Goal: Task Accomplishment & Management: Complete application form

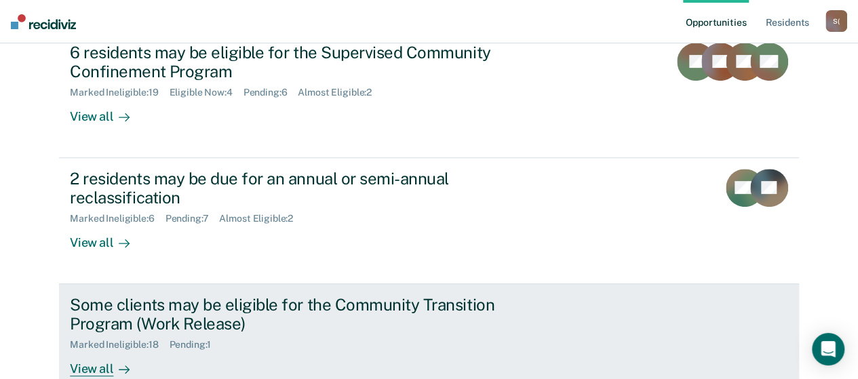
scroll to position [204, 0]
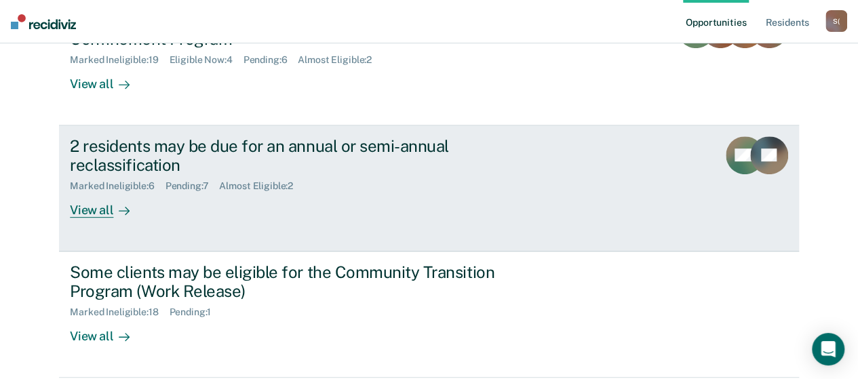
click at [100, 212] on div "View all" at bounding box center [108, 205] width 76 height 26
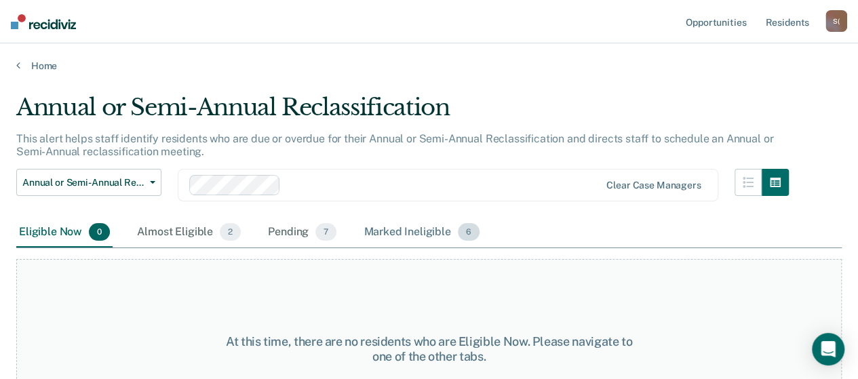
click at [424, 237] on div "Marked Ineligible 6" at bounding box center [421, 233] width 121 height 30
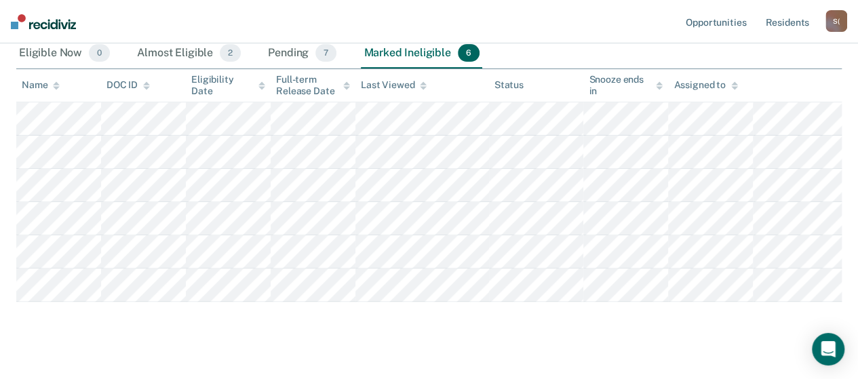
scroll to position [198, 0]
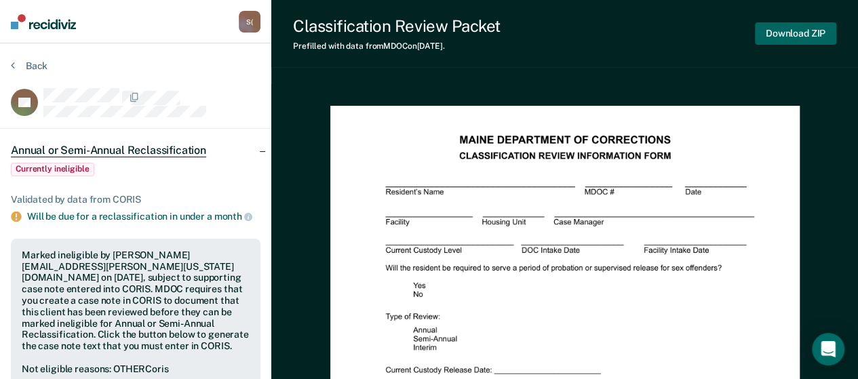
click at [782, 33] on button "Download ZIP" at bounding box center [795, 33] width 81 height 22
